Goal: Task Accomplishment & Management: Complete application form

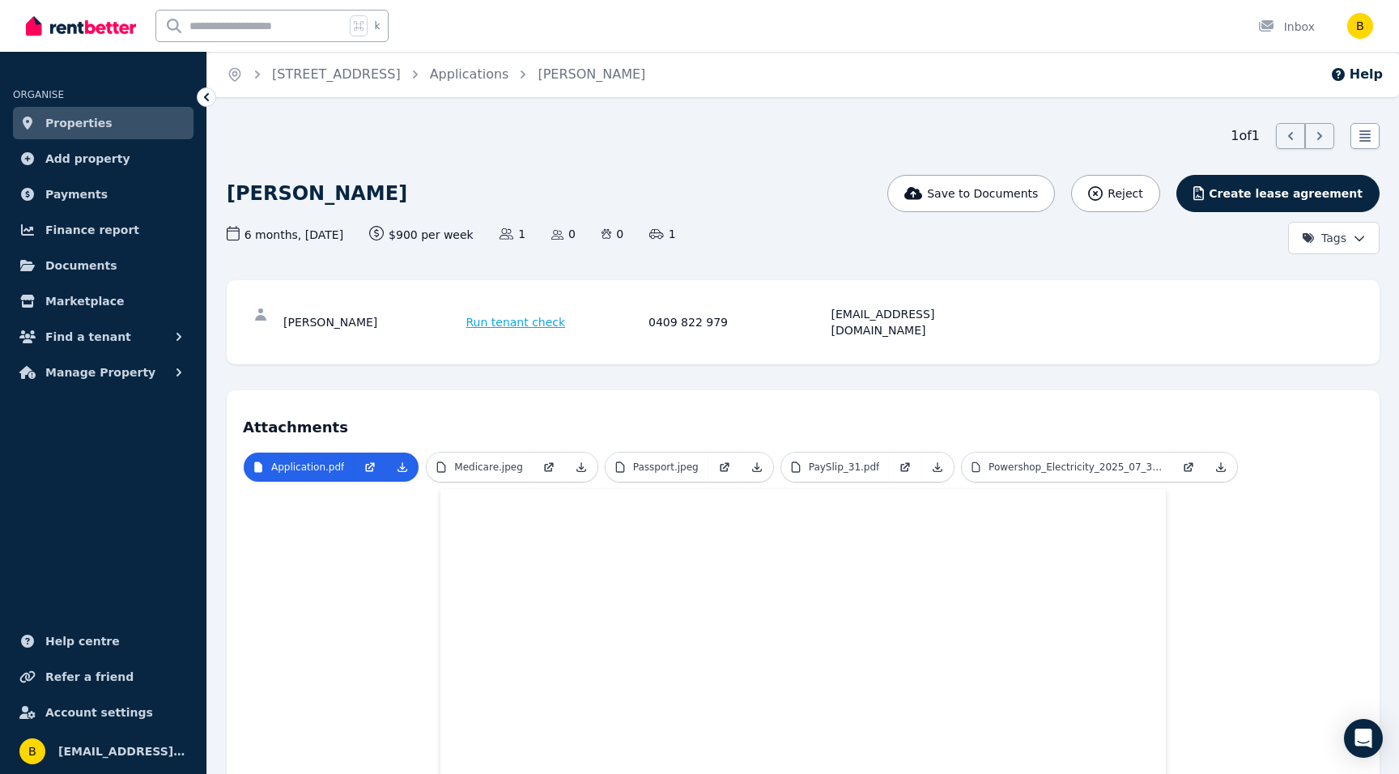
click at [94, 22] on img at bounding box center [81, 26] width 110 height 24
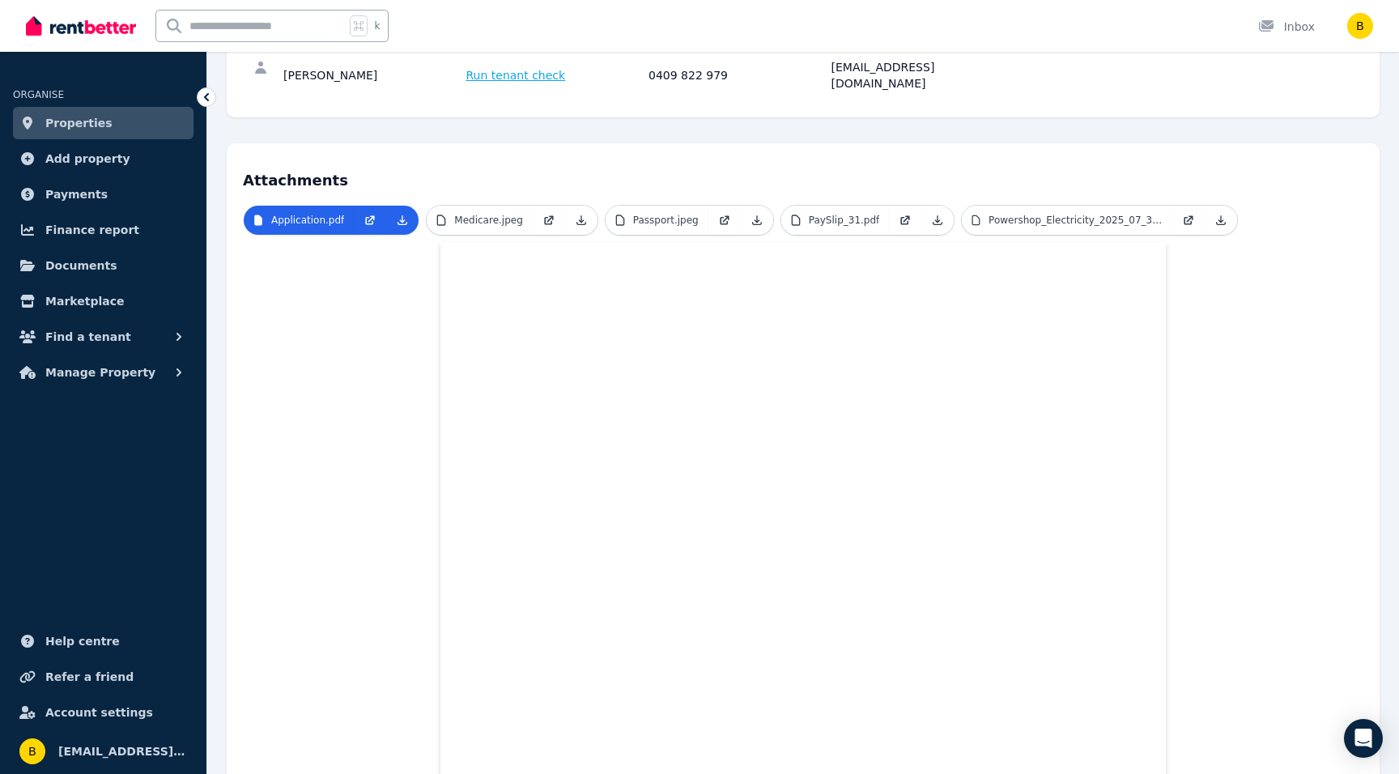
scroll to position [246, 0]
